Goal: Transaction & Acquisition: Purchase product/service

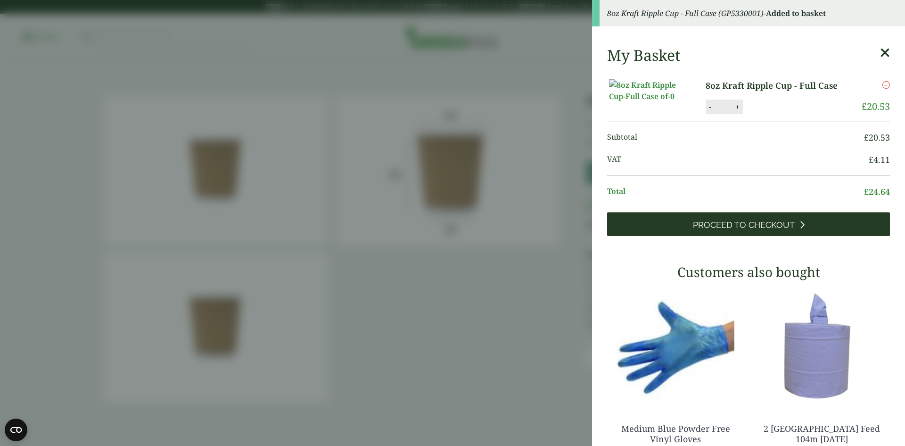
click at [760, 236] on link "Proceed to Checkout" at bounding box center [748, 224] width 283 height 24
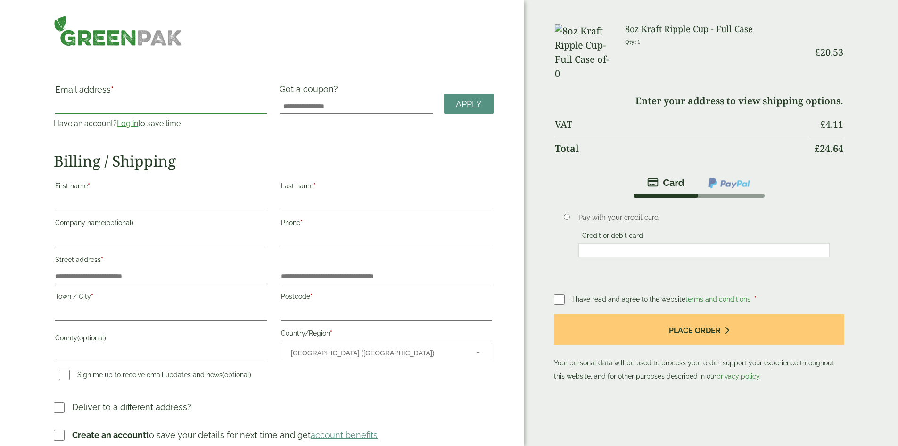
click at [145, 101] on input "Email address *" at bounding box center [160, 106] width 211 height 15
